Goal: Navigation & Orientation: Find specific page/section

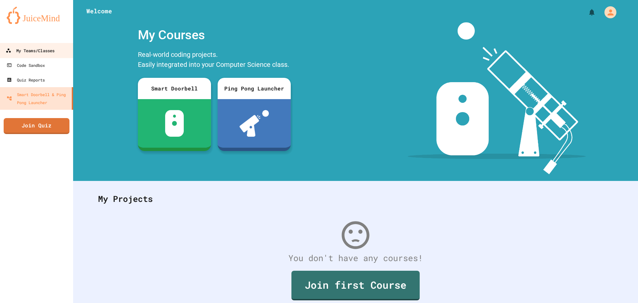
click at [39, 47] on div "My Teams/Classes" at bounding box center [30, 50] width 49 height 8
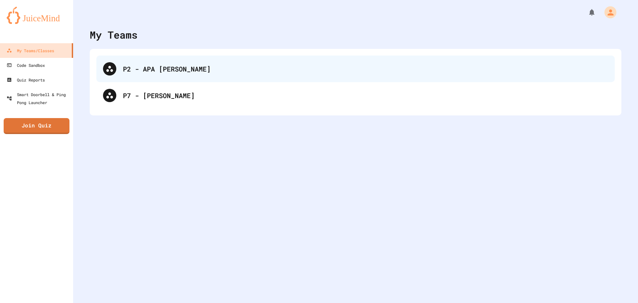
click at [166, 64] on div "P2 - APA [PERSON_NAME]" at bounding box center [365, 69] width 485 height 10
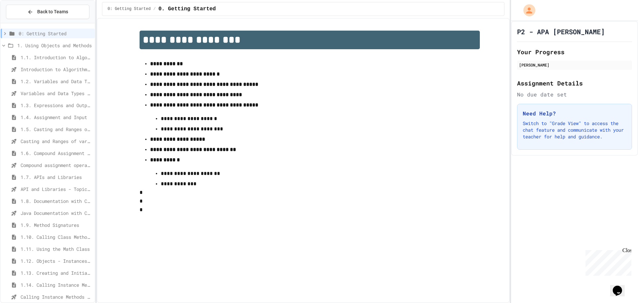
click at [18, 199] on icon at bounding box center [14, 201] width 8 height 6
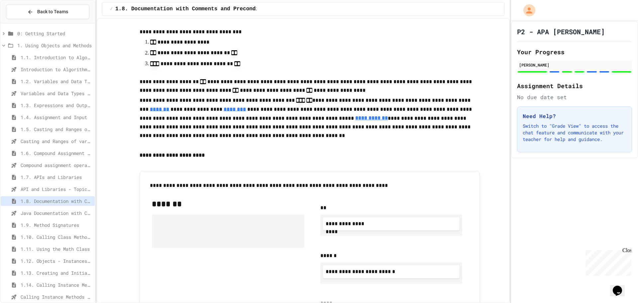
scroll to position [199, 0]
